Goal: Information Seeking & Learning: Learn about a topic

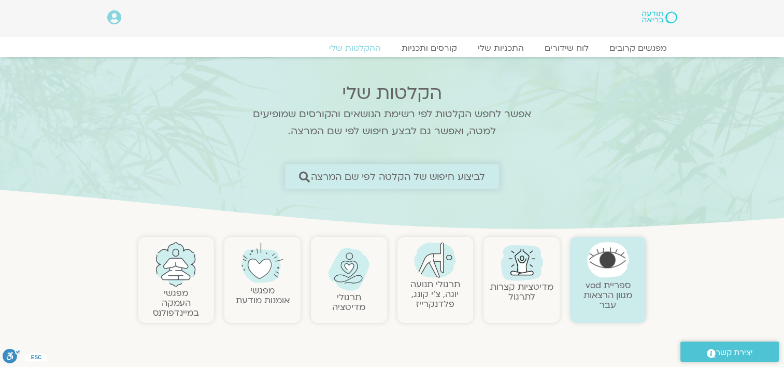
click at [303, 176] on icon at bounding box center [304, 176] width 11 height 11
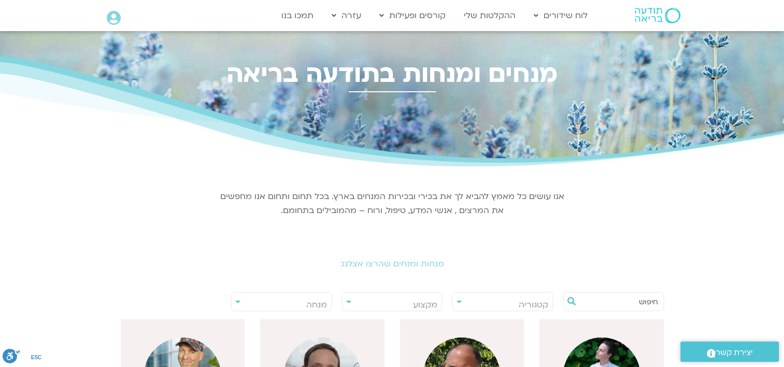
click at [625, 303] on input "text" at bounding box center [618, 302] width 79 height 18
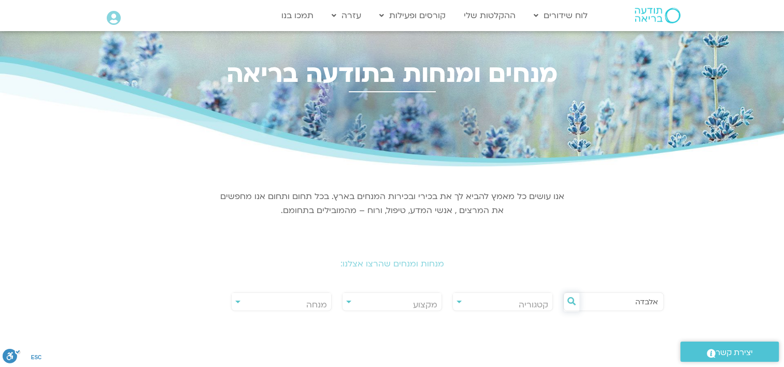
click at [570, 303] on icon at bounding box center [571, 301] width 8 height 8
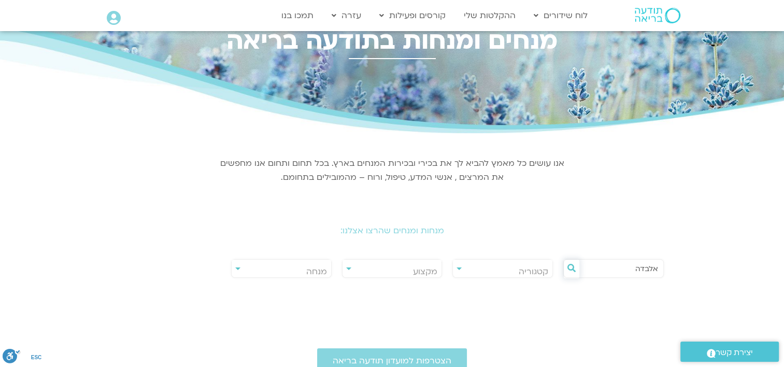
scroll to position [52, 0]
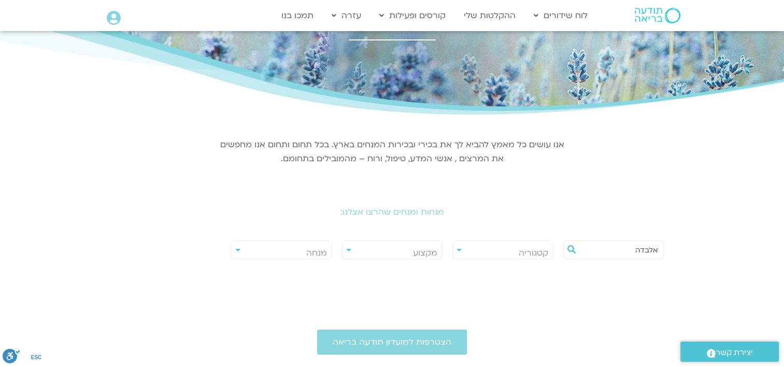
click at [628, 250] on input "אלבדה" at bounding box center [618, 250] width 79 height 18
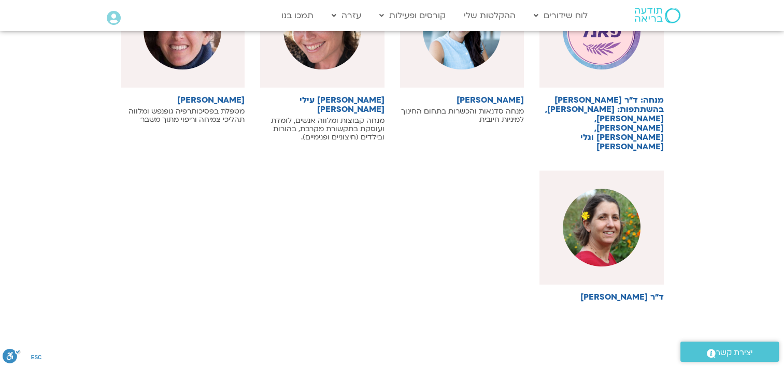
scroll to position [363, 0]
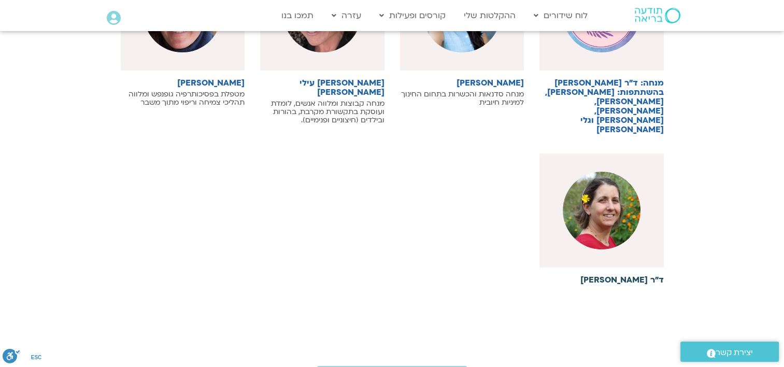
type input "נועה"
click at [597, 197] on img at bounding box center [602, 211] width 78 height 78
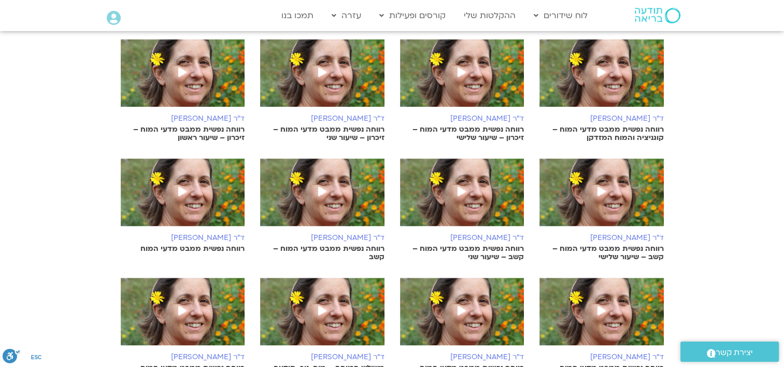
scroll to position [311, 0]
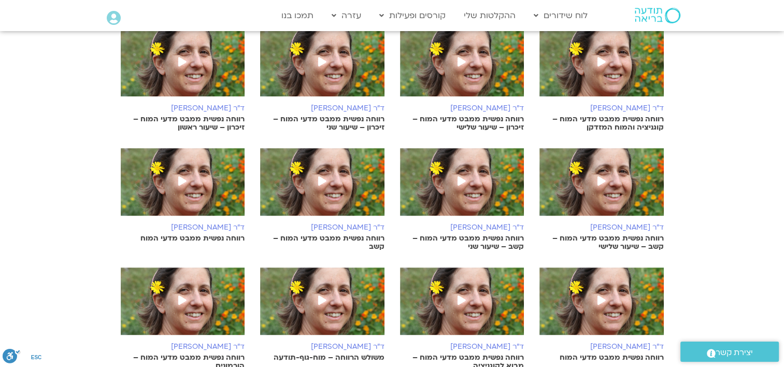
click at [717, 85] on section "ד"ר נועה אלבלדה רווחה נפשית ממבט מדעי המוח – קוגניציה והמוח המזדקן ד"ר נועה אלב…" at bounding box center [392, 265] width 784 height 543
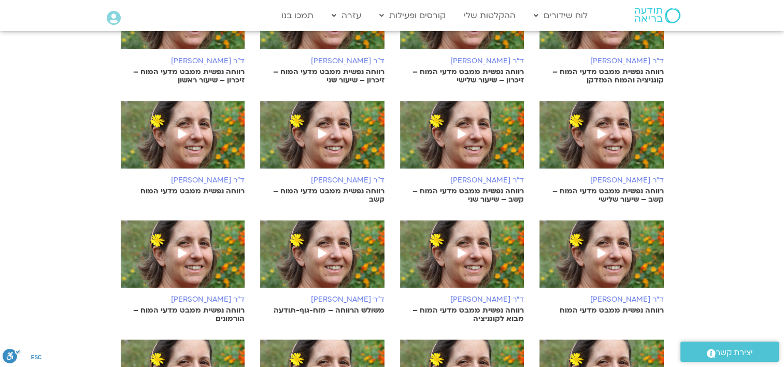
scroll to position [415, 0]
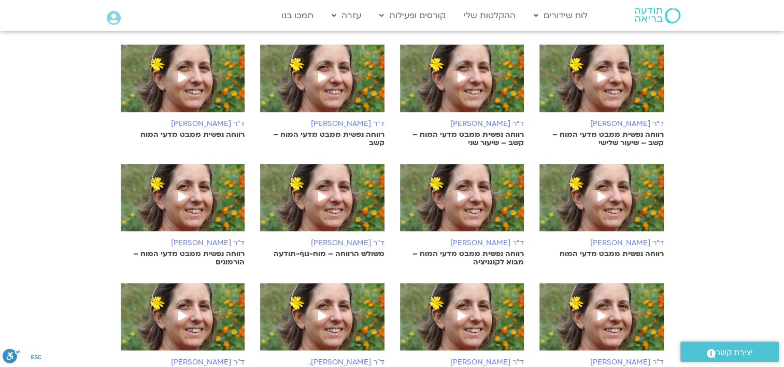
click at [189, 134] on p "רווחה נפשית ממבט מדעי המוח" at bounding box center [183, 135] width 124 height 8
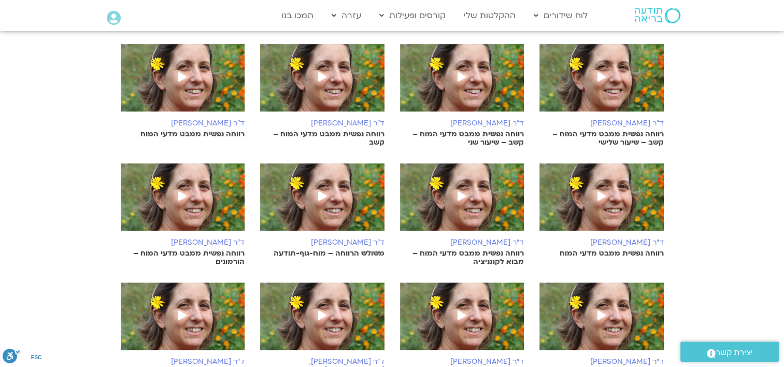
click at [346, 134] on p "רווחה נפשית ממבט מדעי המוח – קשב" at bounding box center [322, 138] width 124 height 17
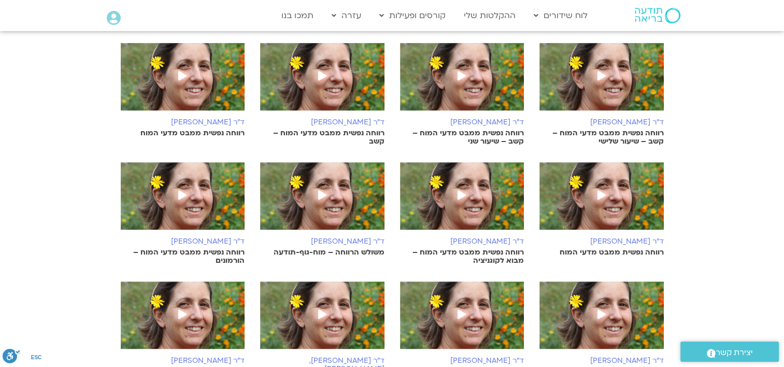
click at [485, 132] on p "רווחה נפשית ממבט מדעי המוח – קשב – שיעור שני" at bounding box center [462, 137] width 124 height 17
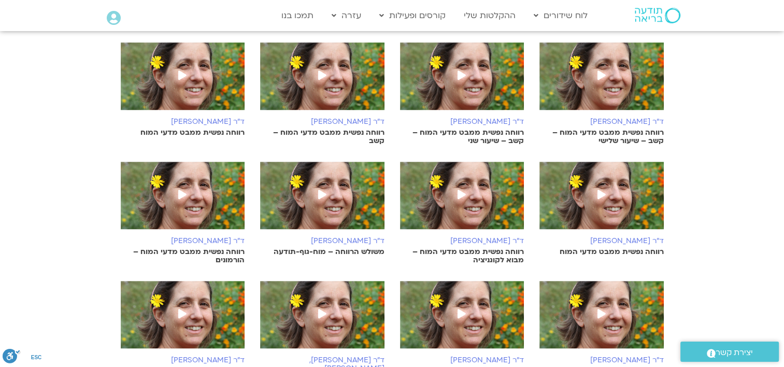
click at [630, 131] on p "רווחה נפשית ממבט מדעי המוח – קשב – שיעור שלישי" at bounding box center [601, 136] width 124 height 17
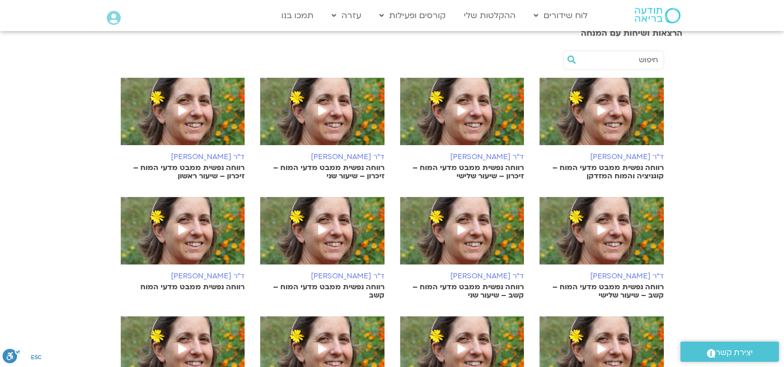
scroll to position [210, 0]
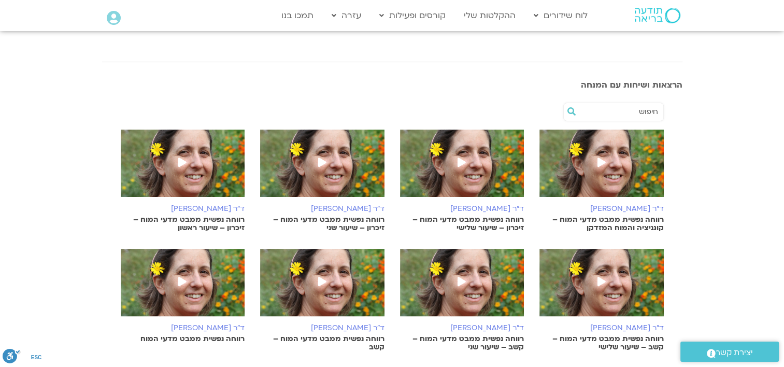
click at [199, 218] on p "רווחה נפשית ממבט מדעי המוח – זיכרון – שיעור ראשון" at bounding box center [183, 224] width 124 height 17
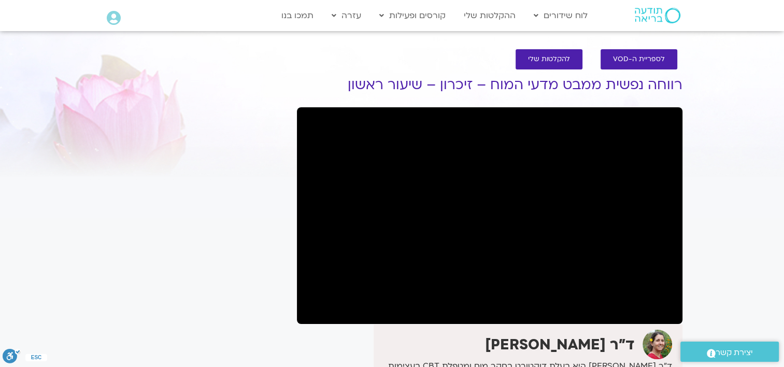
click at [23, 222] on section "לספריית ה-VOD להקלטות שלי רווחה נפשית ממבט מדעי המוח – זיכרון – שיעור ראשון ד"ר…" at bounding box center [392, 276] width 784 height 474
click at [38, 97] on section "לספריית ה-VOD להקלטות שלי רווחה נפשית ממבט מדעי המוח – זיכרון – שיעור ראשון ד"ר…" at bounding box center [392, 276] width 784 height 474
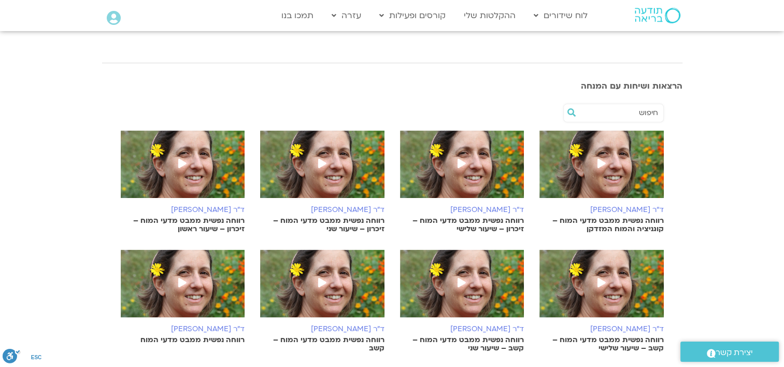
click at [334, 183] on img at bounding box center [322, 170] width 124 height 78
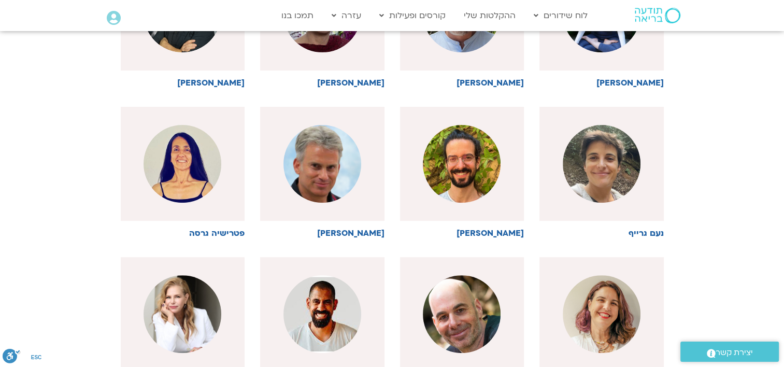
click at [25, 84] on section "**********" at bounding box center [392, 113] width 784 height 619
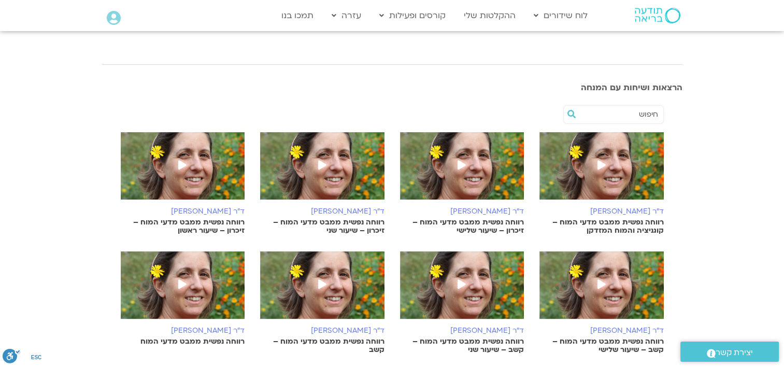
click at [484, 222] on p "רווחה נפשית ממבט מדעי המוח – זיכרון – שיעור שלישי" at bounding box center [462, 226] width 124 height 17
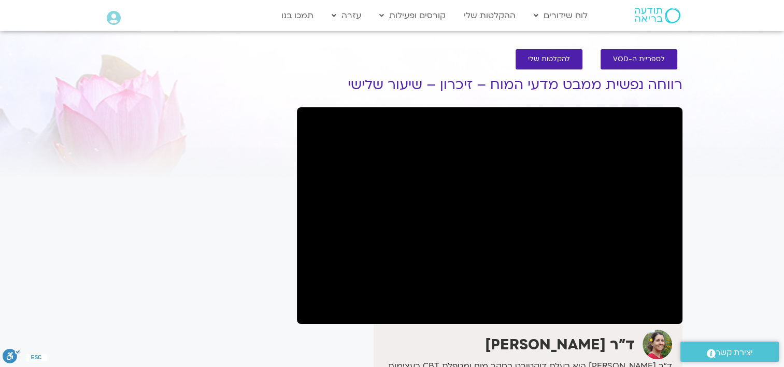
click at [38, 135] on section "לספריית ה-VOD להקלטות שלי רווחה נפשית ממבט מדעי המוח – זיכרון – שיעור שלישי ד"ר…" at bounding box center [392, 276] width 784 height 474
click at [15, 172] on section "לספריית ה-VOD להקלטות שלי רווחה נפשית ממבט מדעי המוח – זיכרון – שיעור שלישי ד"ר…" at bounding box center [392, 276] width 784 height 474
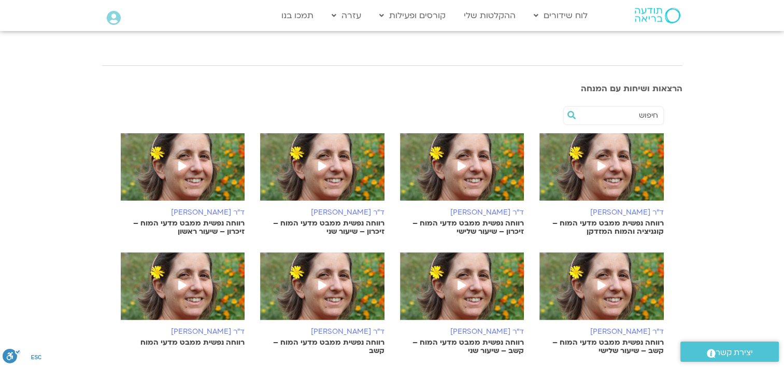
click at [624, 222] on p "רווחה נפשית ממבט מדעי המוח – קוגניציה והמוח המזדקן" at bounding box center [601, 227] width 124 height 17
